Goal: Task Accomplishment & Management: Complete application form

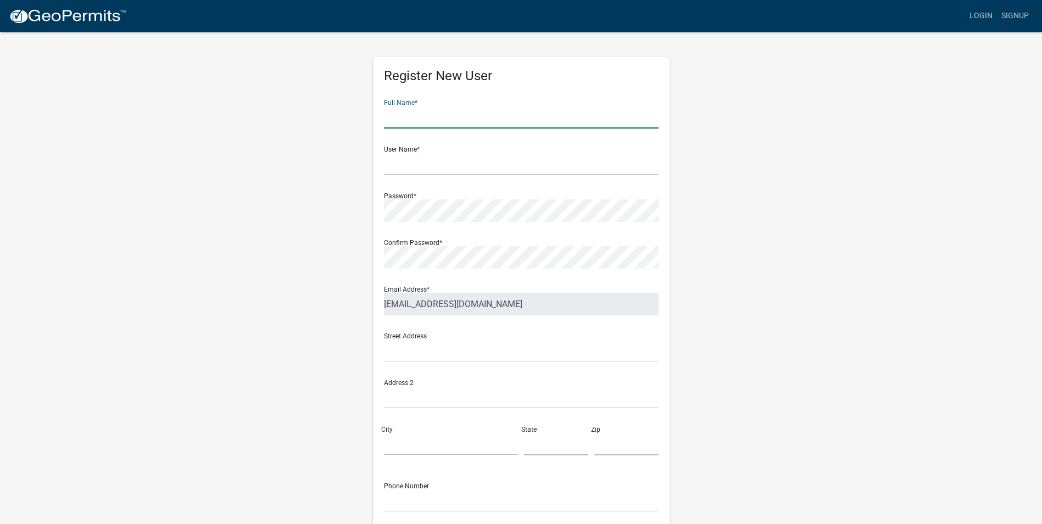
click at [435, 126] on input "text" at bounding box center [521, 117] width 275 height 23
type input "[PERSON_NAME]"
click at [439, 160] on input "text" at bounding box center [521, 164] width 275 height 23
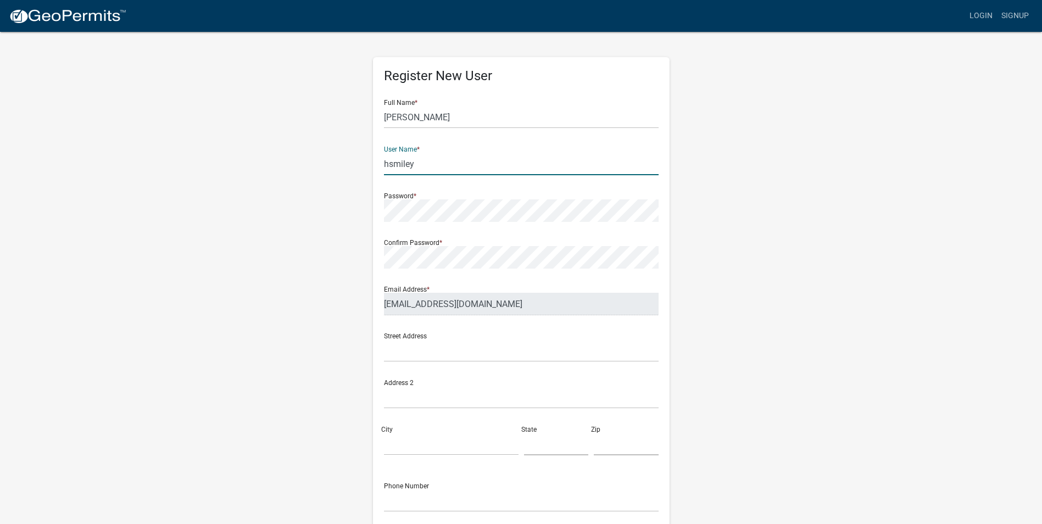
type input "hsmiley"
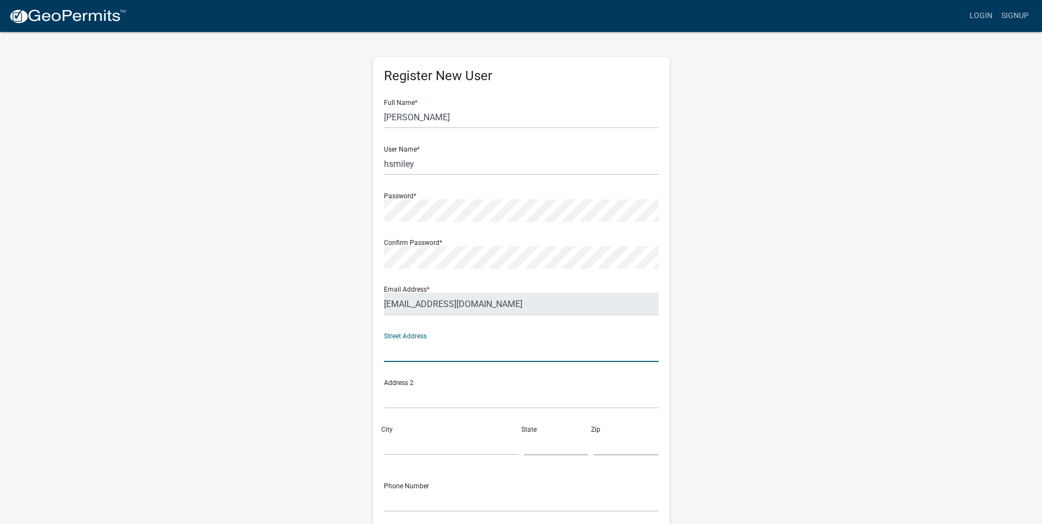
click at [431, 350] on input "text" at bounding box center [521, 350] width 275 height 23
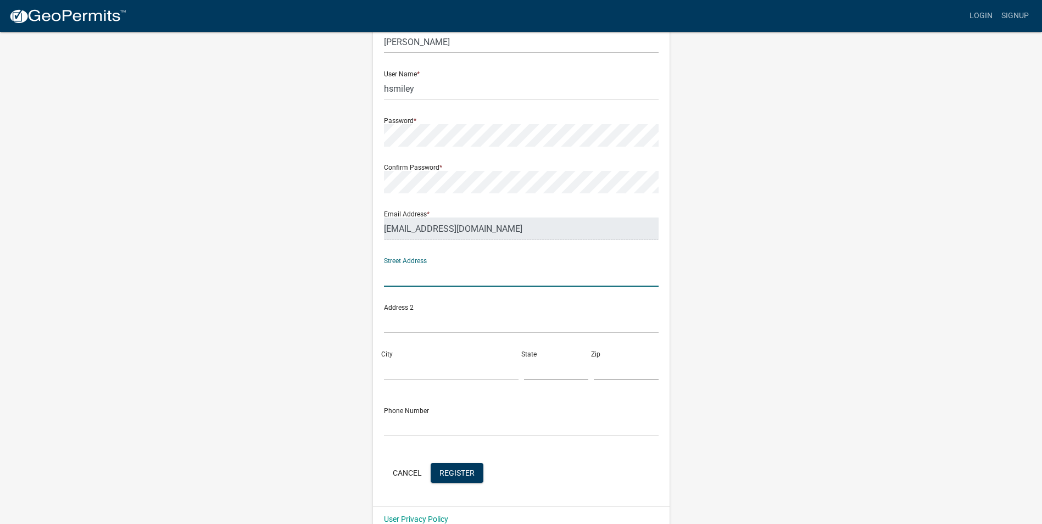
scroll to position [94, 0]
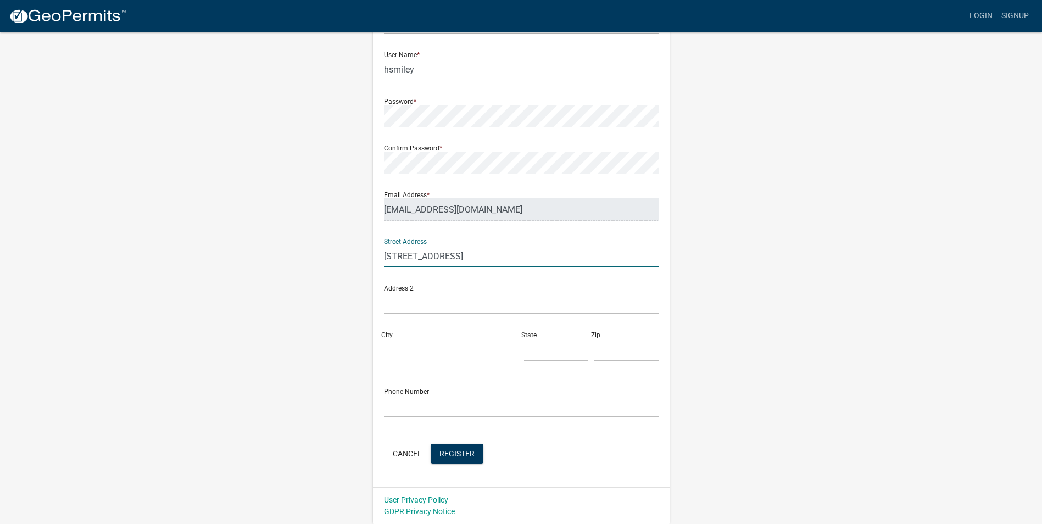
type input "[STREET_ADDRESS]"
click at [408, 358] on div "Street Address [STREET_ADDRESS]" at bounding box center [521, 300] width 280 height 140
click at [407, 356] on input "City" at bounding box center [451, 349] width 135 height 23
type input "Waxhaw"
click at [543, 353] on input "text" at bounding box center [556, 349] width 65 height 23
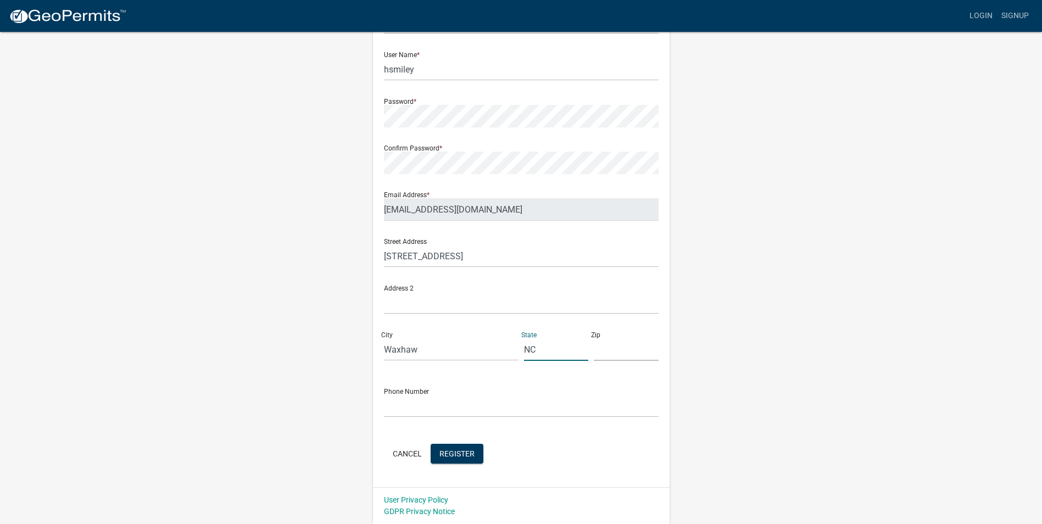
type input "NC"
click at [596, 352] on input "text" at bounding box center [626, 349] width 65 height 23
type input "28173"
click at [443, 410] on input "text" at bounding box center [521, 406] width 275 height 23
type input "9123440552"
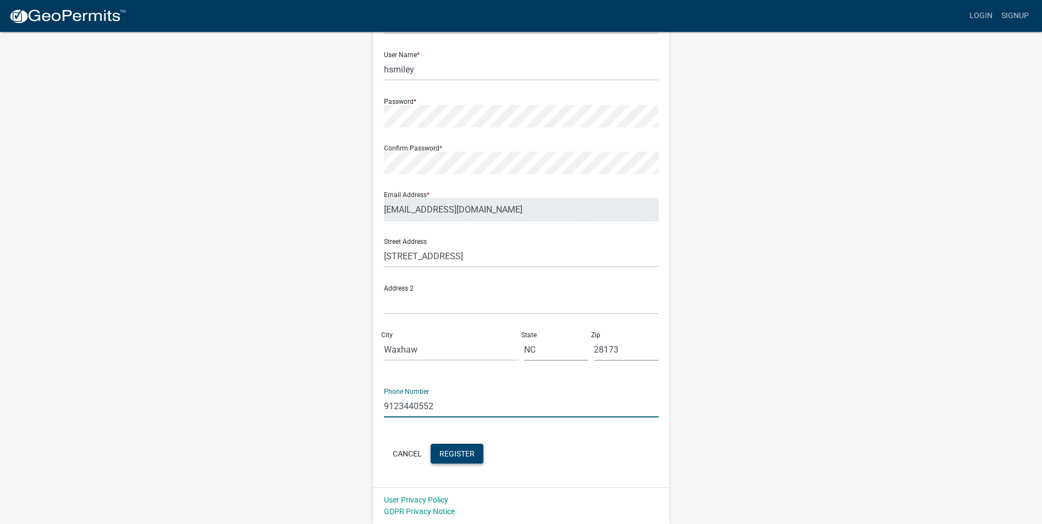
click at [438, 450] on button "Register" at bounding box center [457, 454] width 53 height 20
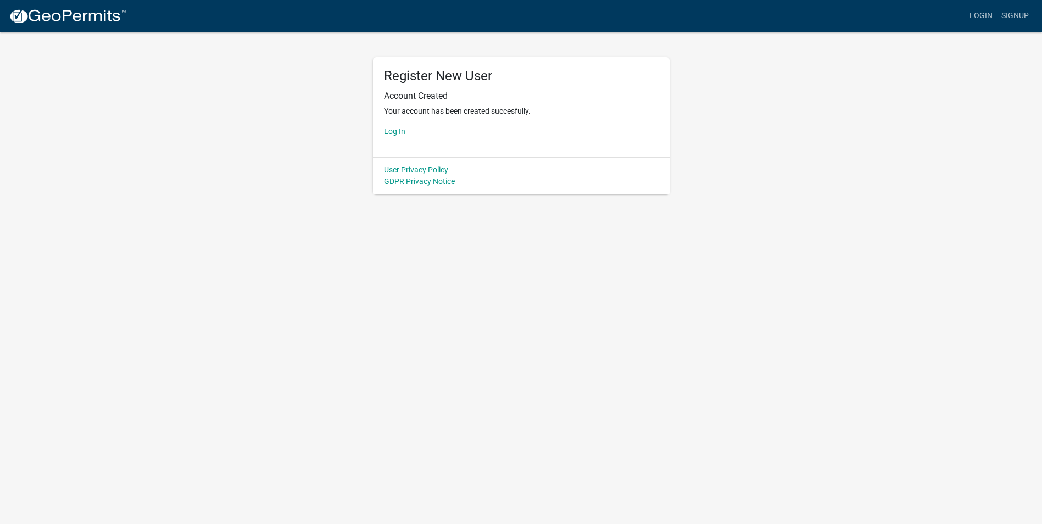
scroll to position [0, 0]
click at [400, 129] on link "Log In" at bounding box center [398, 131] width 21 height 9
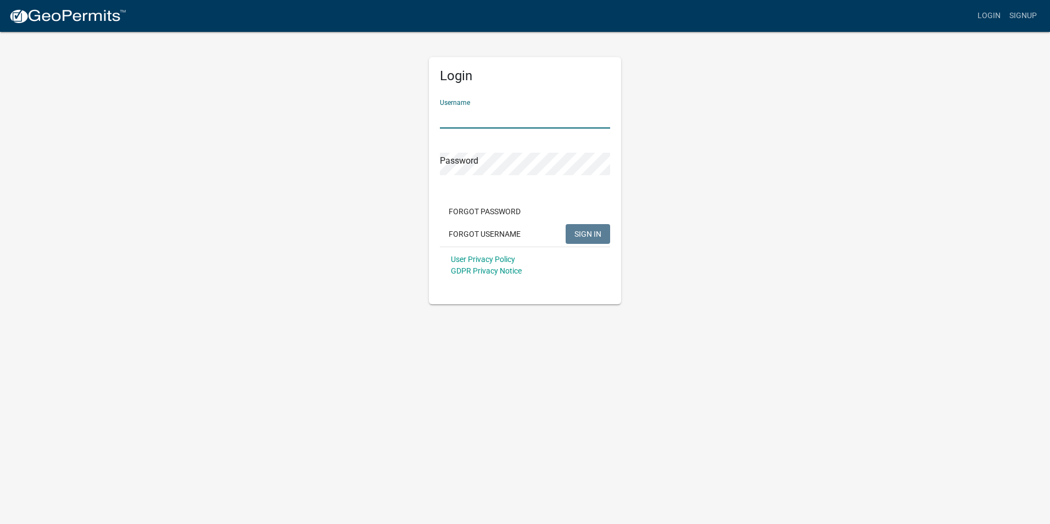
click at [474, 114] on input "Username" at bounding box center [525, 117] width 170 height 23
type input "hsmiley"
click at [566, 224] on button "SIGN IN" at bounding box center [588, 234] width 44 height 20
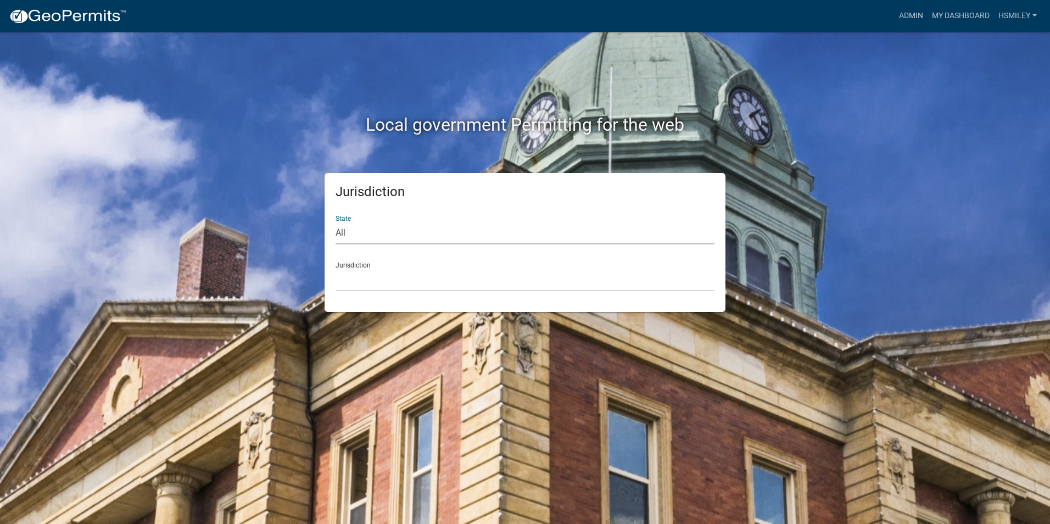
drag, startPoint x: 363, startPoint y: 235, endPoint x: 349, endPoint y: 237, distance: 14.4
click at [358, 236] on select "All [US_STATE] [US_STATE] [US_STATE] [US_STATE] [US_STATE] [US_STATE] [US_STATE…" at bounding box center [525, 233] width 379 height 23
select select "[US_STATE]"
click at [336, 222] on select "All [US_STATE] [US_STATE] [US_STATE] [US_STATE] [US_STATE] [US_STATE] [US_STATE…" at bounding box center [525, 233] width 379 height 23
click at [351, 272] on select "[GEOGRAPHIC_DATA], [US_STATE] [GEOGRAPHIC_DATA], [US_STATE]" at bounding box center [525, 280] width 379 height 23
